Goal: Transaction & Acquisition: Purchase product/service

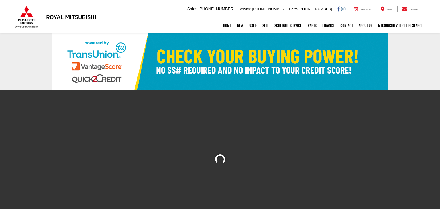
scroll to position [28, 0]
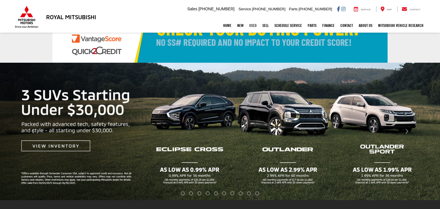
click at [249, 25] on link "Used" at bounding box center [252, 25] width 13 height 14
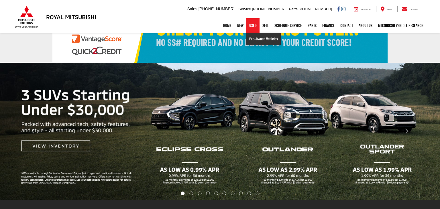
scroll to position [0, 0]
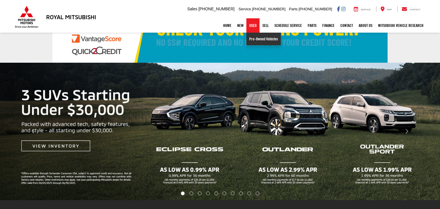
click at [255, 38] on link "Pre-Owned Vehicles" at bounding box center [263, 39] width 34 height 13
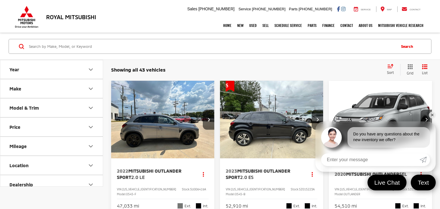
scroll to position [85, 0]
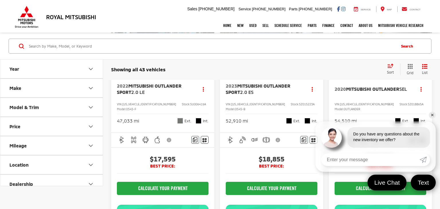
click at [431, 114] on link "✕" at bounding box center [432, 115] width 7 height 7
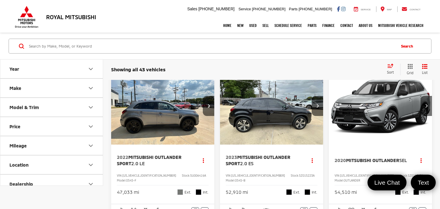
scroll to position [0, 0]
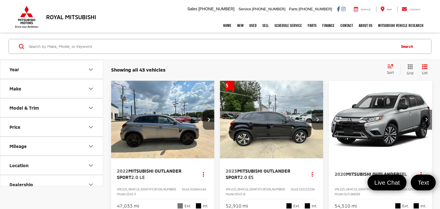
click at [79, 92] on button "Make" at bounding box center [51, 88] width 103 height 19
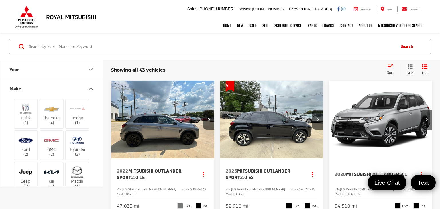
click at [79, 92] on button "Make" at bounding box center [51, 88] width 103 height 19
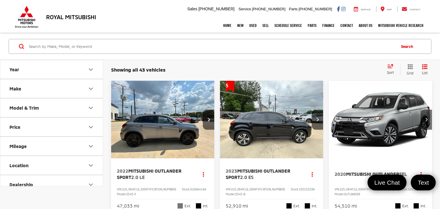
click at [79, 111] on button "Model & Trim" at bounding box center [51, 108] width 103 height 19
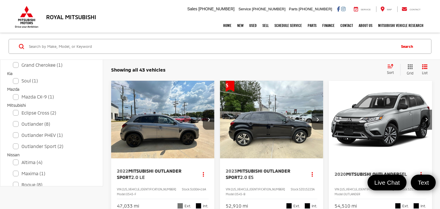
scroll to position [191, 0]
click at [49, 115] on label "Eclipse Cross (2)" at bounding box center [51, 113] width 77 height 10
click at [13, 109] on input "Eclipse Cross (2)" at bounding box center [13, 109] width 0 height 0
checkbox input "true"
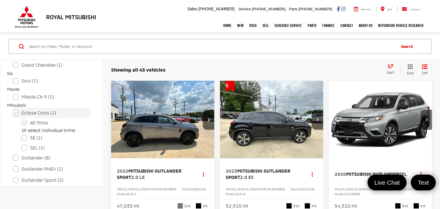
checkbox input "false"
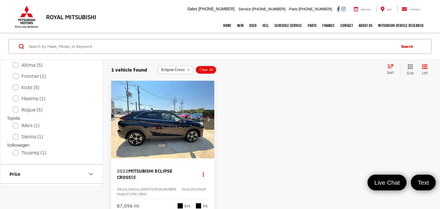
click at [188, 70] on icon "remove Eclipse%20Cross" at bounding box center [188, 69] width 4 height 3
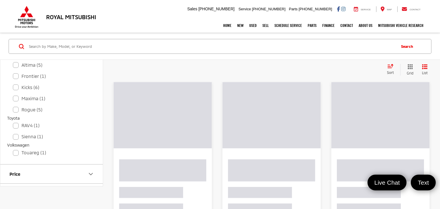
click at [390, 66] on icon "Select sort value" at bounding box center [390, 65] width 5 height 3
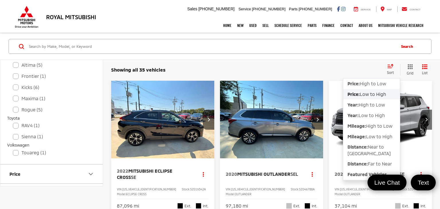
click at [368, 94] on span "Low to High" at bounding box center [373, 93] width 26 height 5
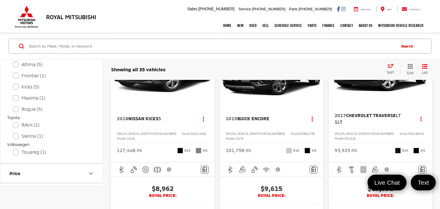
scroll to position [583, 0]
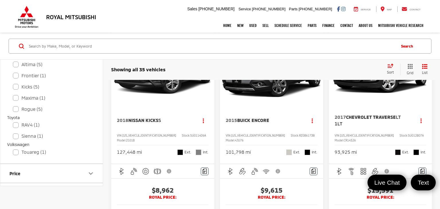
click at [213, 76] on button "Next image" at bounding box center [208, 66] width 11 height 20
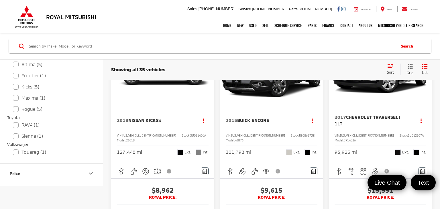
click at [213, 76] on button "Next image" at bounding box center [208, 66] width 11 height 20
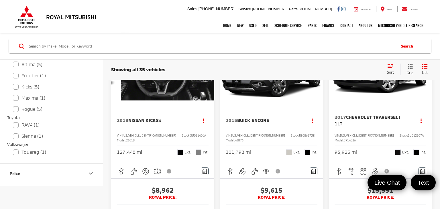
scroll to position [0, 312]
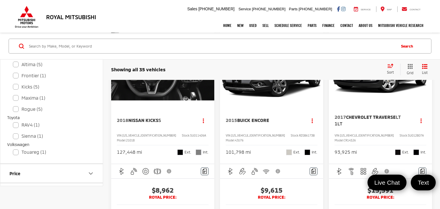
click at [213, 76] on button "Next image" at bounding box center [208, 66] width 11 height 20
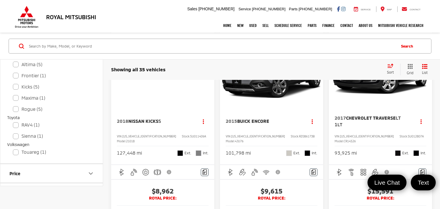
scroll to position [579, 0]
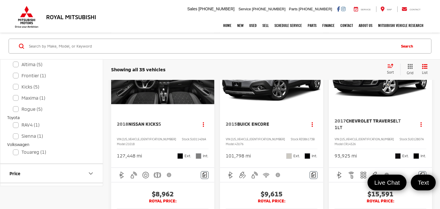
click at [206, 80] on button "Next image" at bounding box center [208, 70] width 11 height 20
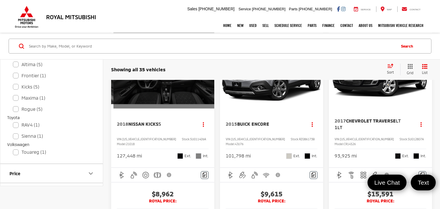
scroll to position [0, 520]
click at [115, 80] on button "Previous image" at bounding box center [116, 70] width 11 height 20
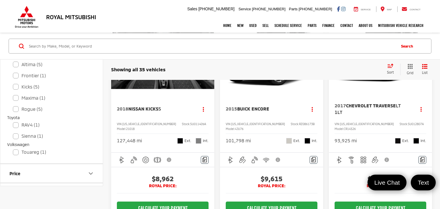
scroll to position [594, 0]
